Goal: Book appointment/travel/reservation

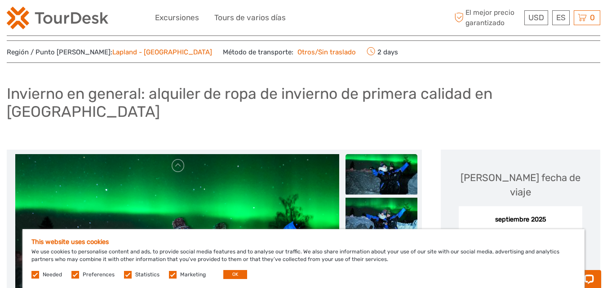
scroll to position [18, 0]
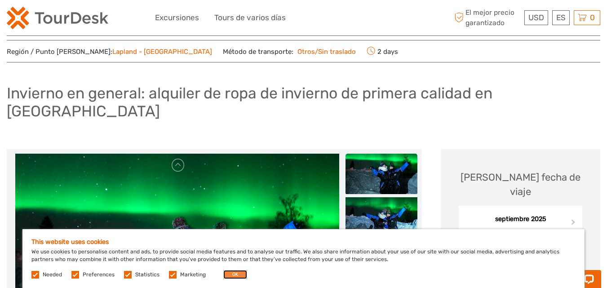
click at [226, 275] on button "OK" at bounding box center [235, 274] width 24 height 9
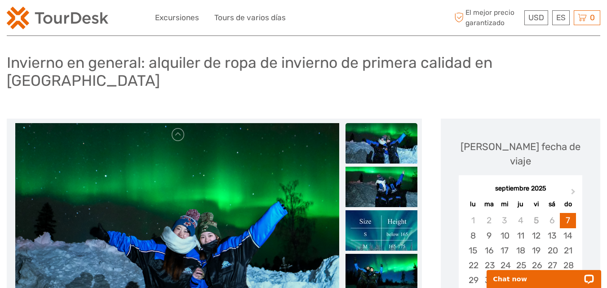
scroll to position [0, 0]
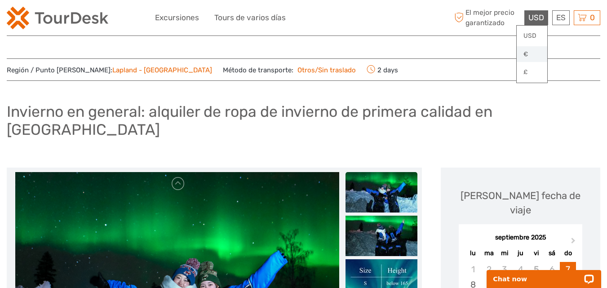
click at [524, 54] on link "€" at bounding box center [532, 54] width 31 height 16
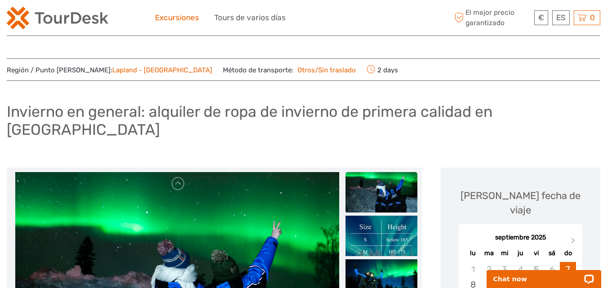
click at [195, 17] on link "Excursiones" at bounding box center [177, 17] width 44 height 13
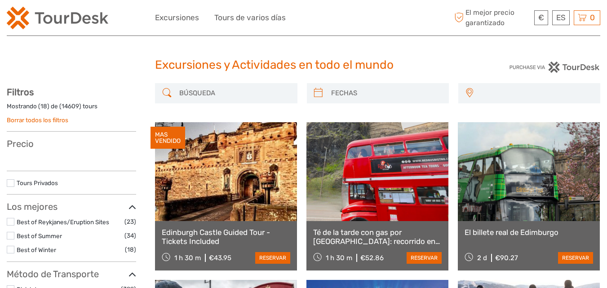
scroll to position [6, 0]
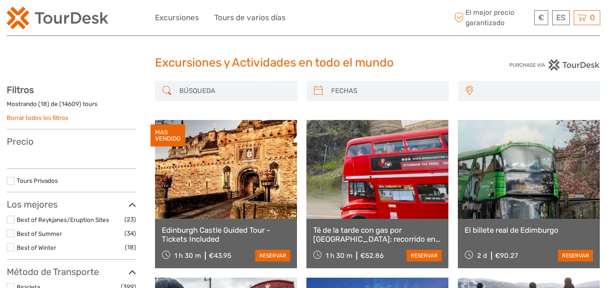
select select
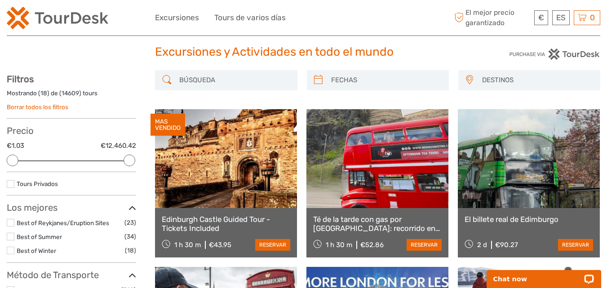
scroll to position [0, 0]
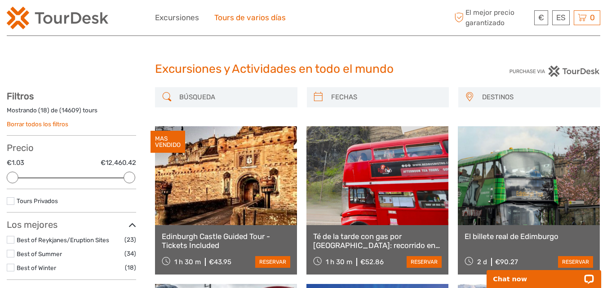
click at [265, 18] on link "Tours de varios días" at bounding box center [249, 17] width 71 height 13
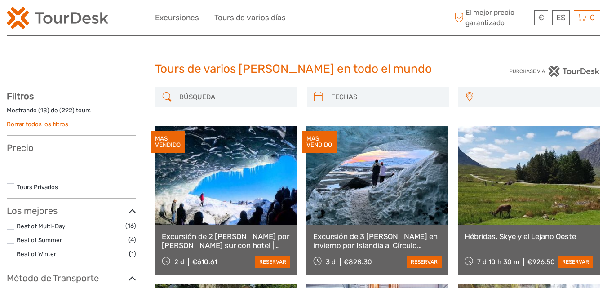
select select
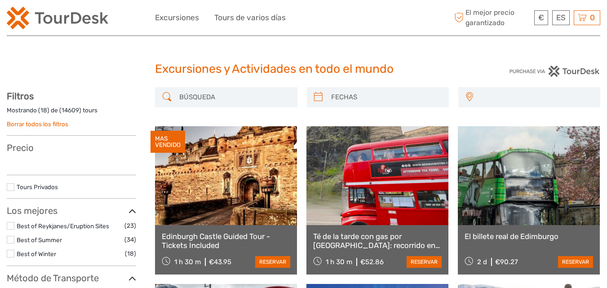
select select
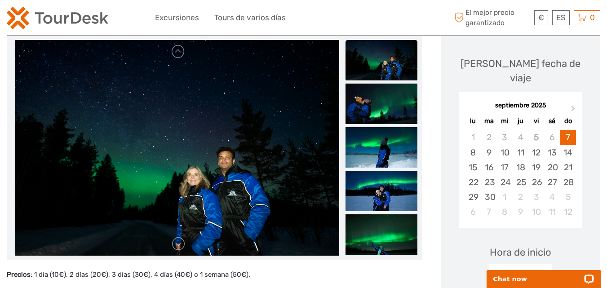
scroll to position [131, 0]
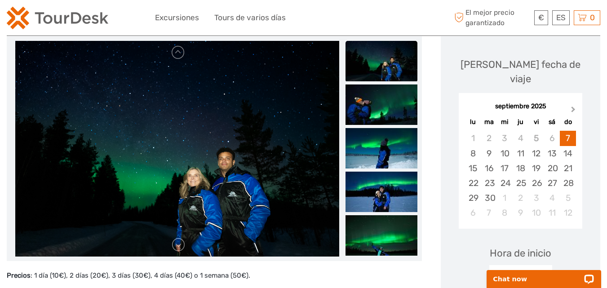
click at [573, 105] on span "Next Month" at bounding box center [573, 111] width 0 height 13
click at [551, 176] on div "22" at bounding box center [552, 183] width 16 height 15
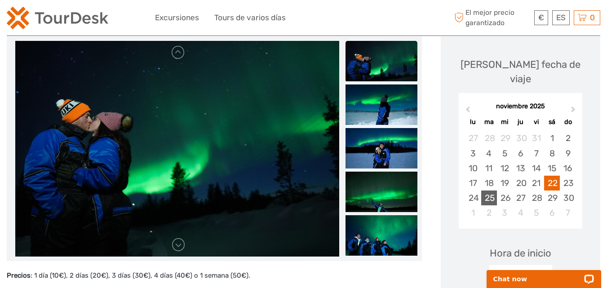
click at [488, 190] on div "25" at bounding box center [489, 197] width 16 height 15
click at [553, 176] on div "22" at bounding box center [552, 183] width 16 height 15
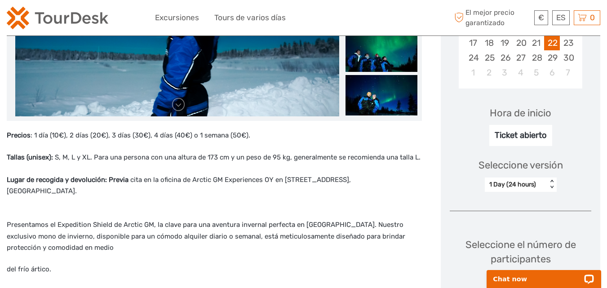
scroll to position [271, 0]
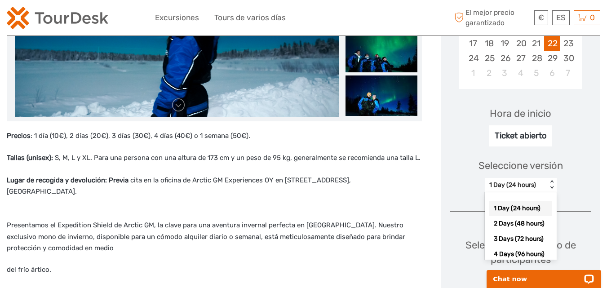
click at [553, 180] on div "< >" at bounding box center [552, 184] width 8 height 9
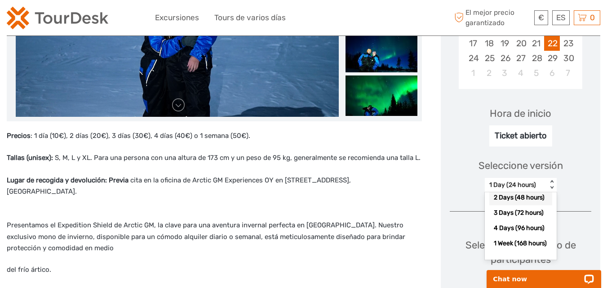
scroll to position [36, 0]
click at [509, 221] on div "4 Days (96 hours)" at bounding box center [520, 228] width 63 height 15
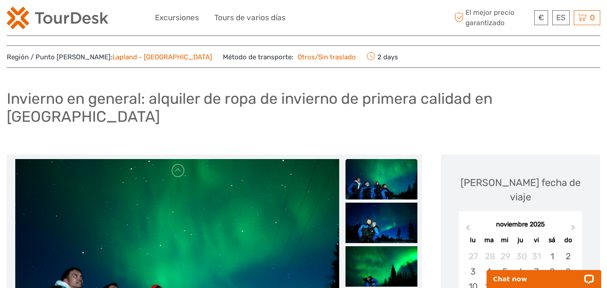
scroll to position [68, 0]
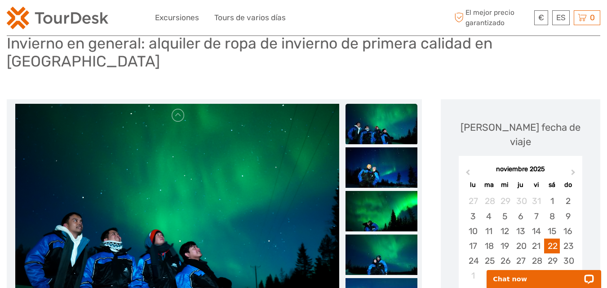
click at [227, 226] on img at bounding box center [176, 212] width 323 height 216
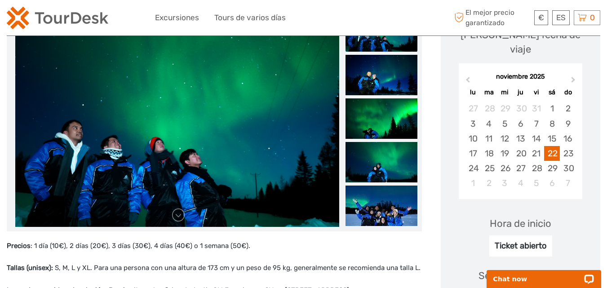
scroll to position [166, 0]
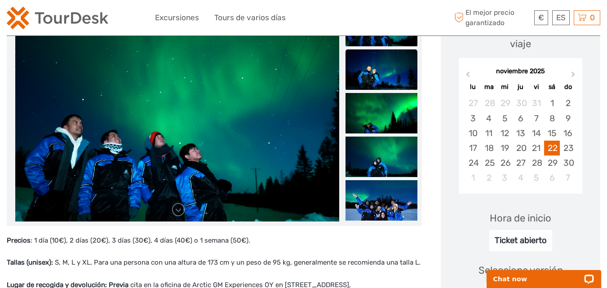
click at [371, 69] on img at bounding box center [381, 69] width 72 height 40
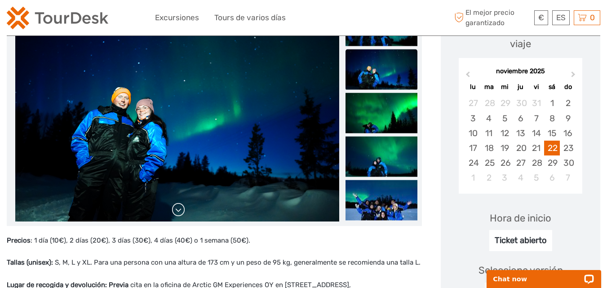
click at [178, 203] on link at bounding box center [178, 210] width 14 height 14
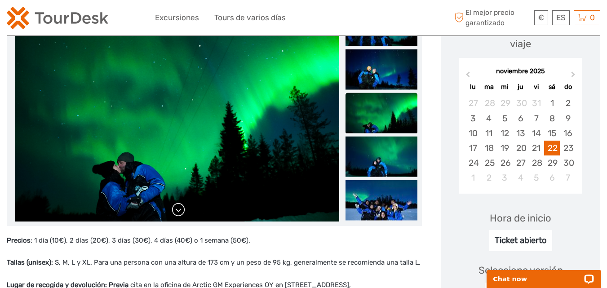
click at [178, 203] on link at bounding box center [178, 210] width 14 height 14
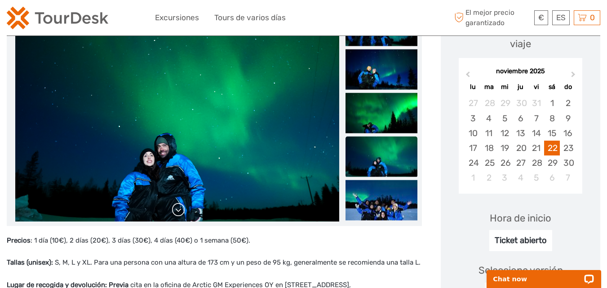
click at [178, 203] on link at bounding box center [178, 210] width 14 height 14
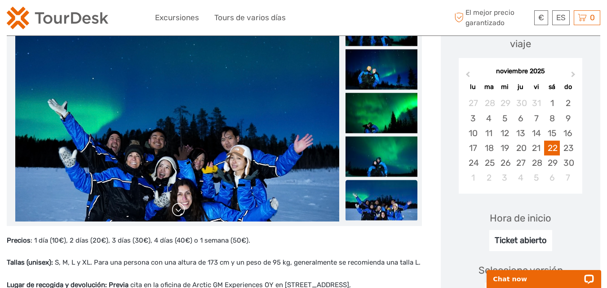
click at [178, 203] on link at bounding box center [178, 210] width 14 height 14
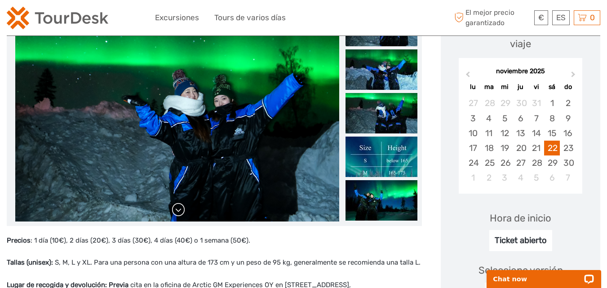
click at [178, 203] on link at bounding box center [178, 210] width 14 height 14
